Goal: Task Accomplishment & Management: Use online tool/utility

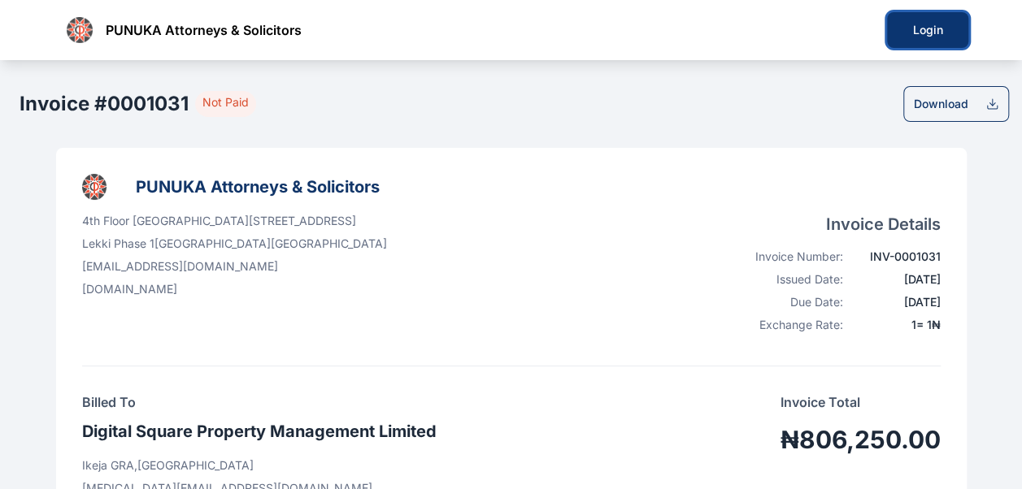
click at [932, 27] on div "Login" at bounding box center [927, 30] width 29 height 16
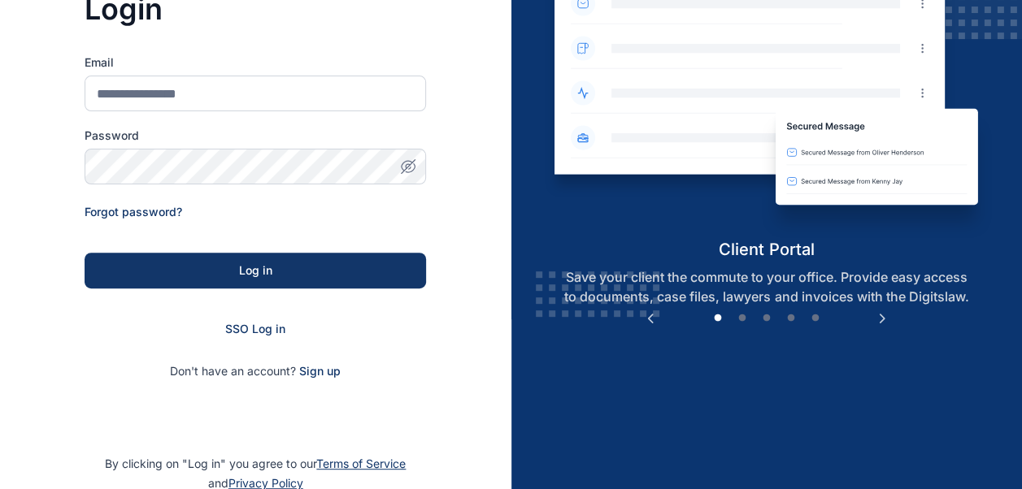
scroll to position [252, 0]
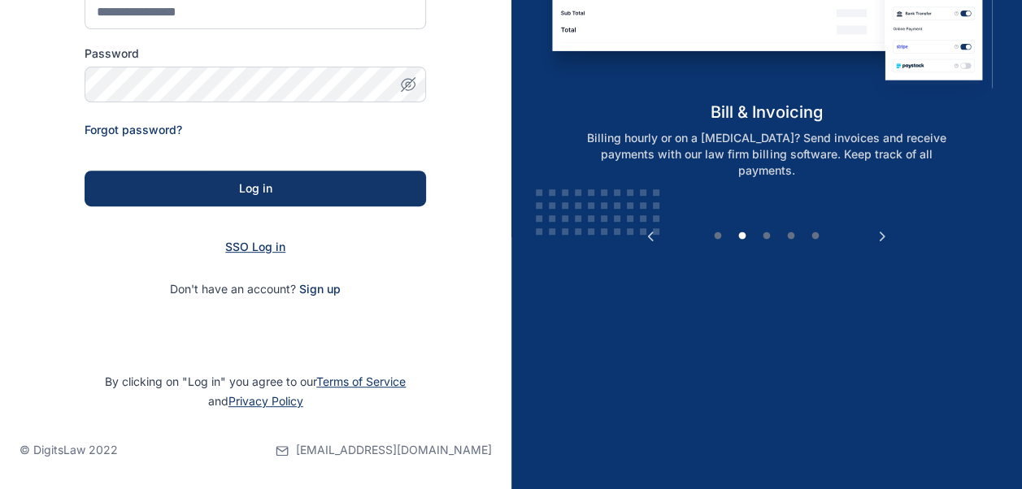
click at [263, 250] on span "SSO Log in" at bounding box center [255, 247] width 60 height 14
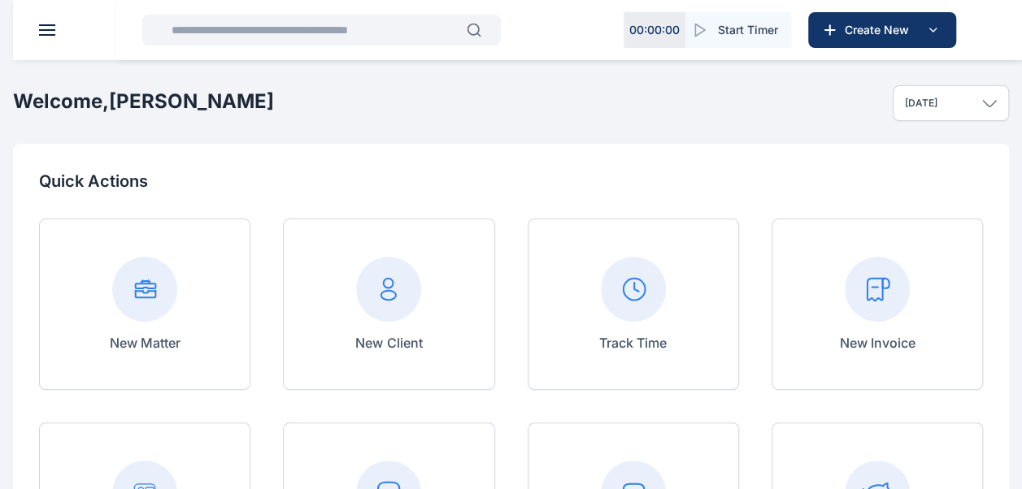
click at [911, 287] on div at bounding box center [877, 289] width 76 height 65
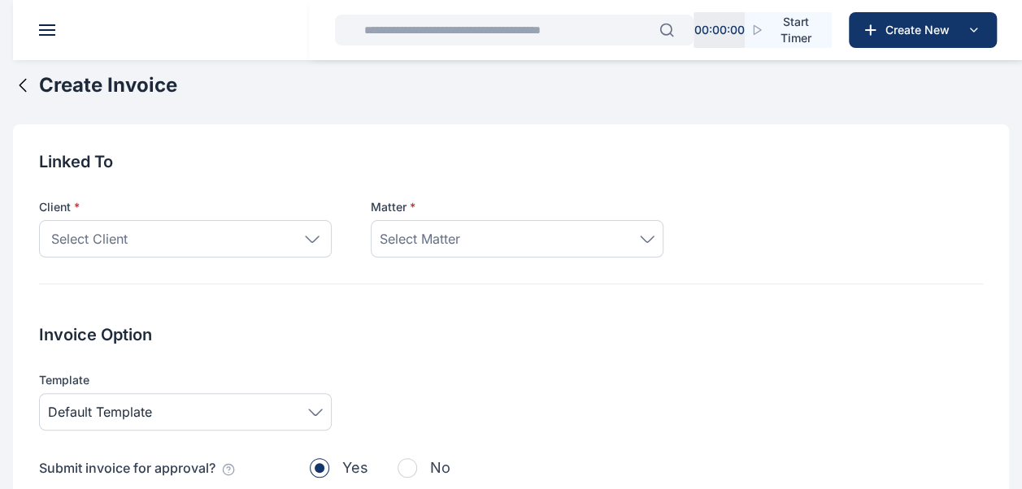
click at [319, 245] on div "Select Client" at bounding box center [185, 238] width 293 height 37
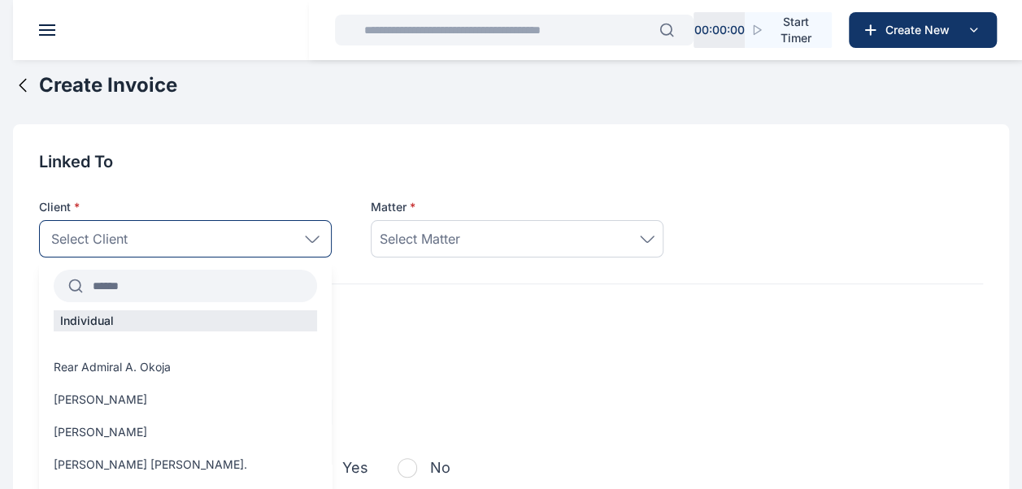
click at [148, 281] on input "text" at bounding box center [200, 286] width 234 height 29
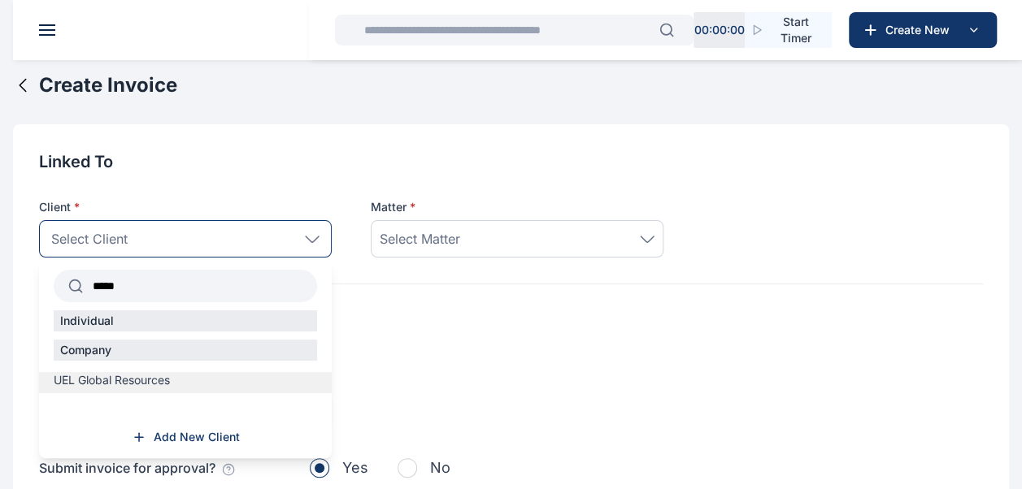
type input "*****"
click at [172, 382] on label "UEL Global Resources" at bounding box center [185, 380] width 293 height 16
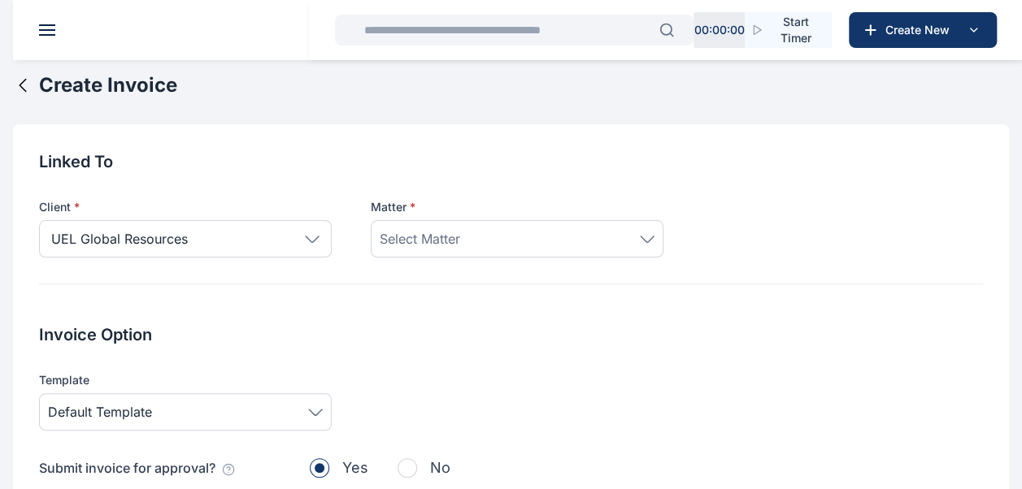
click at [649, 244] on div "Select Matter" at bounding box center [517, 239] width 275 height 20
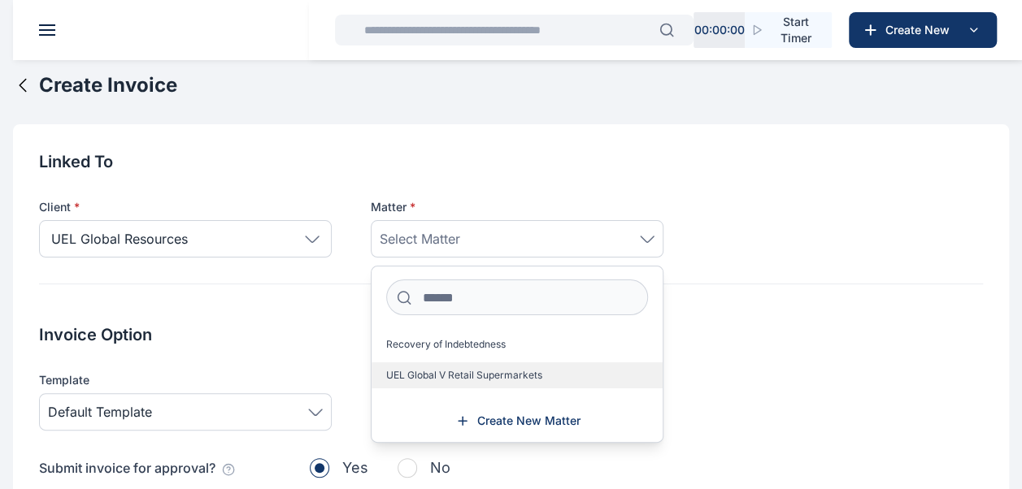
click at [523, 369] on span "UEL Global V Retail Supermarkets" at bounding box center [464, 375] width 156 height 13
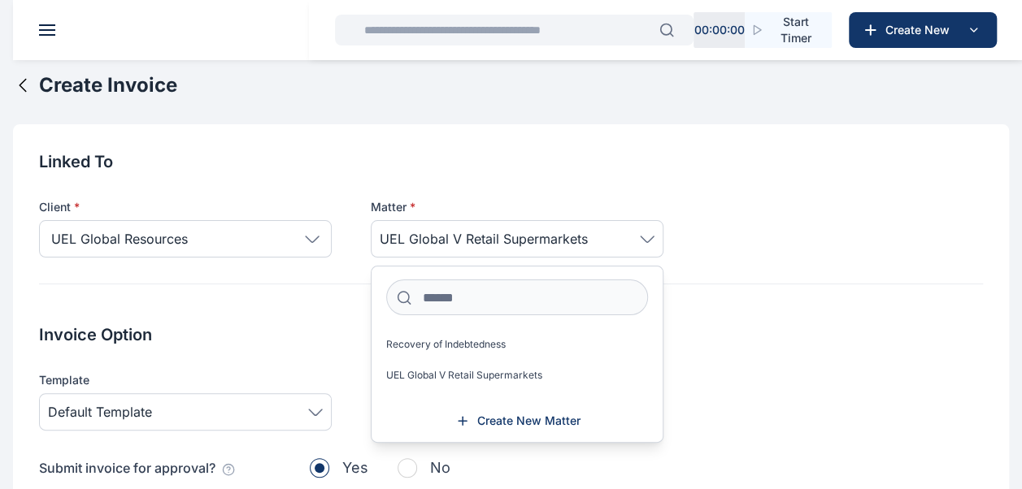
click at [782, 381] on div "Template Default Template" at bounding box center [511, 401] width 944 height 59
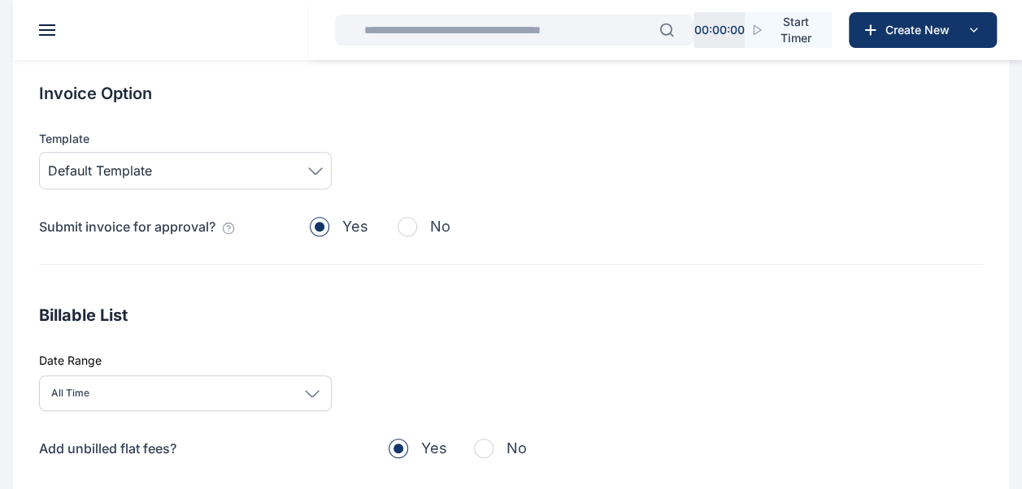
scroll to position [244, 0]
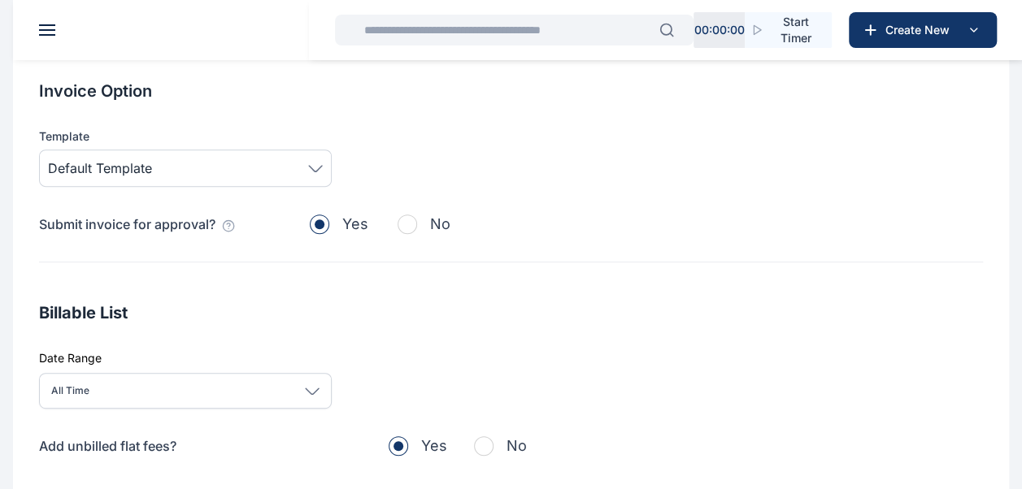
click at [402, 222] on span "button" at bounding box center [408, 225] width 20 height 20
click at [327, 223] on span "button" at bounding box center [320, 225] width 20 height 20
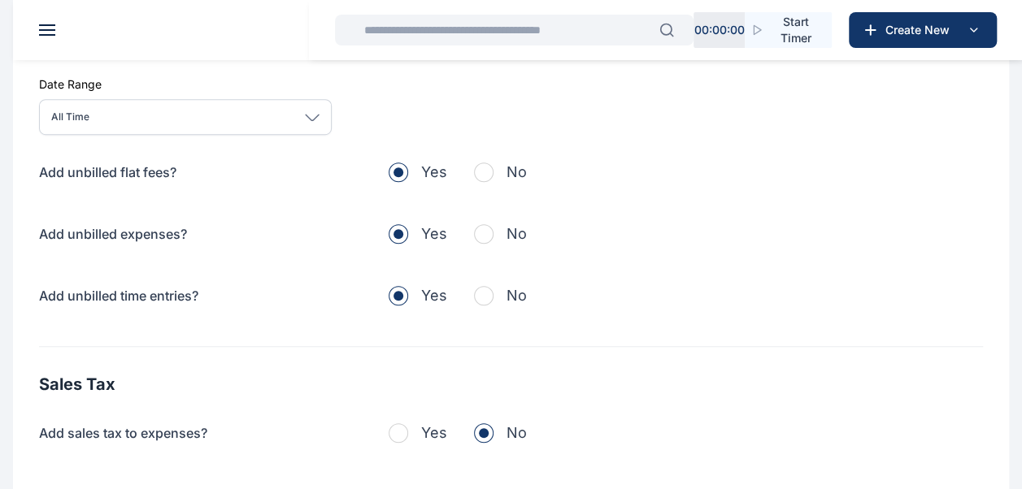
scroll to position [569, 0]
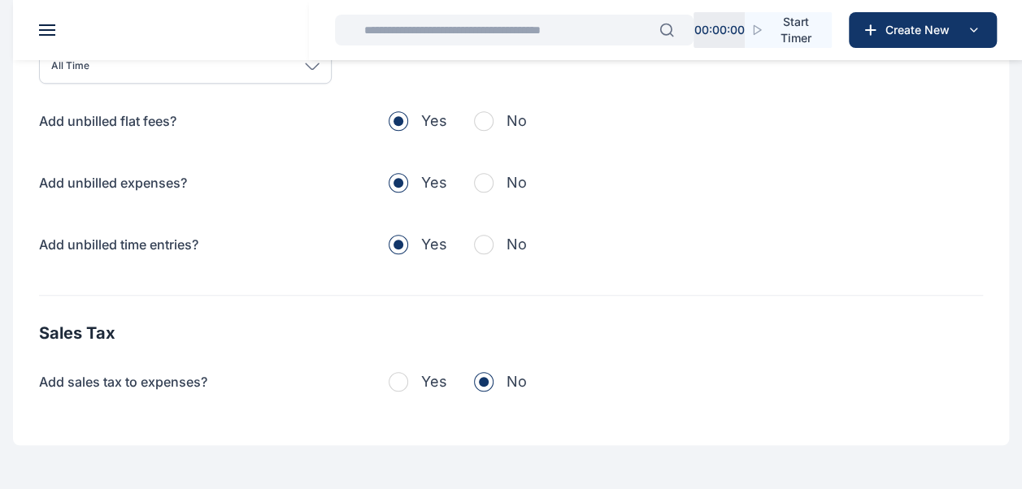
click at [477, 119] on span "button" at bounding box center [484, 121] width 20 height 20
click at [489, 181] on span "button" at bounding box center [484, 183] width 20 height 20
click at [485, 250] on span "button" at bounding box center [484, 245] width 20 height 20
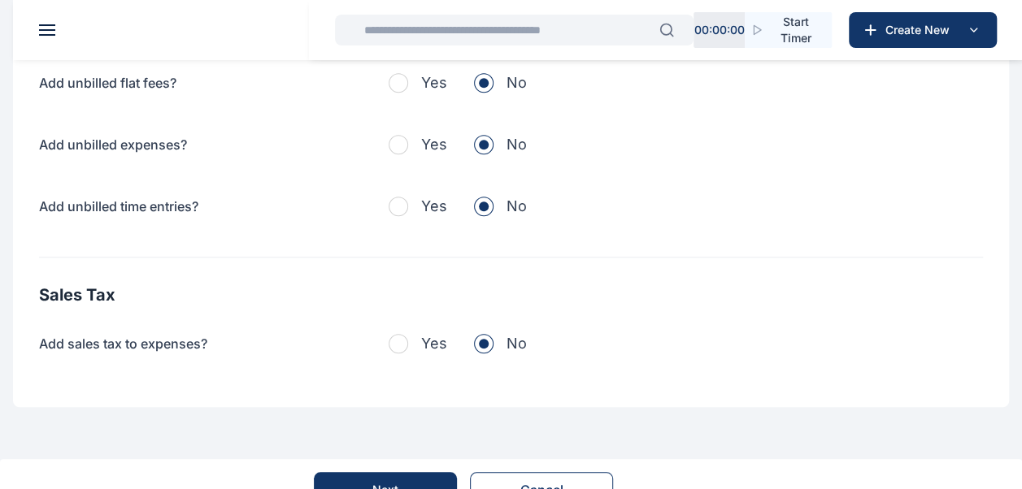
scroll to position [637, 0]
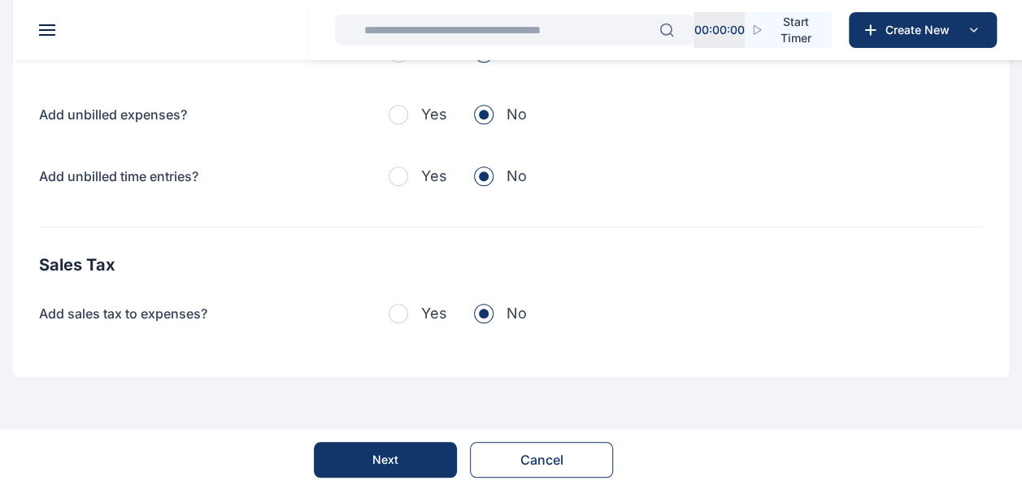
click at [411, 450] on button "Next" at bounding box center [385, 460] width 143 height 36
